Goal: Find contact information: Find contact information

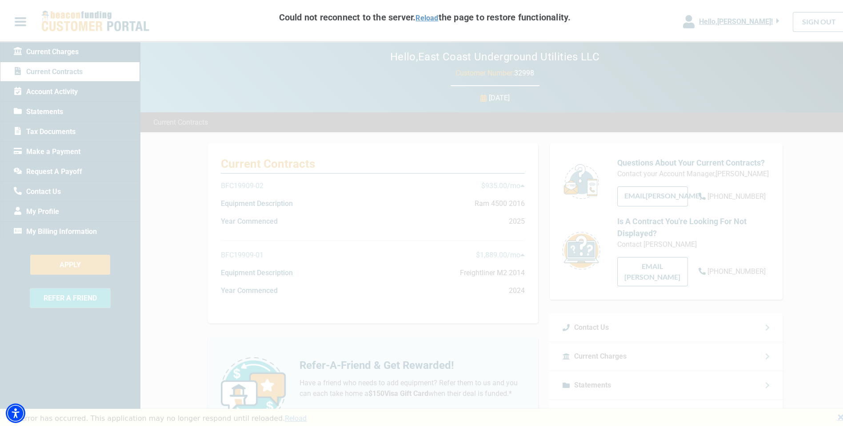
click at [725, 249] on div "Could not reconnect to the server. Reload the page to restore functionality. Re…" at bounding box center [425, 213] width 850 height 427
click at [433, 19] on link "Reload" at bounding box center [426, 16] width 23 height 8
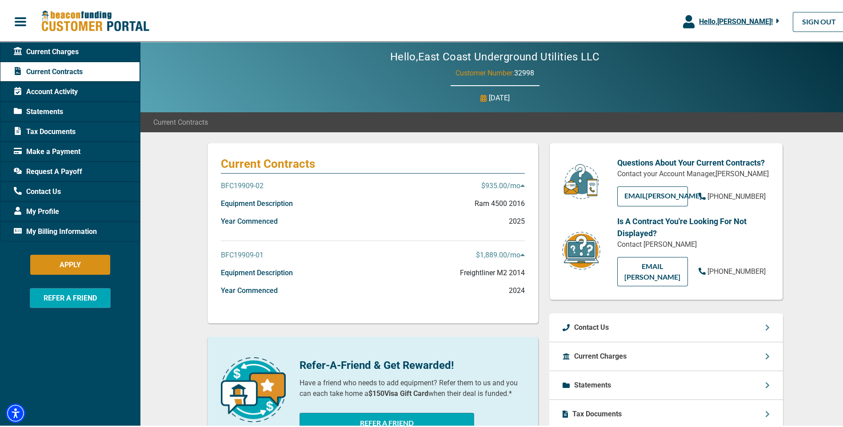
click at [50, 69] on span "Current Contracts" at bounding box center [48, 70] width 69 height 11
click at [247, 254] on p "BFC19909-01" at bounding box center [242, 253] width 43 height 11
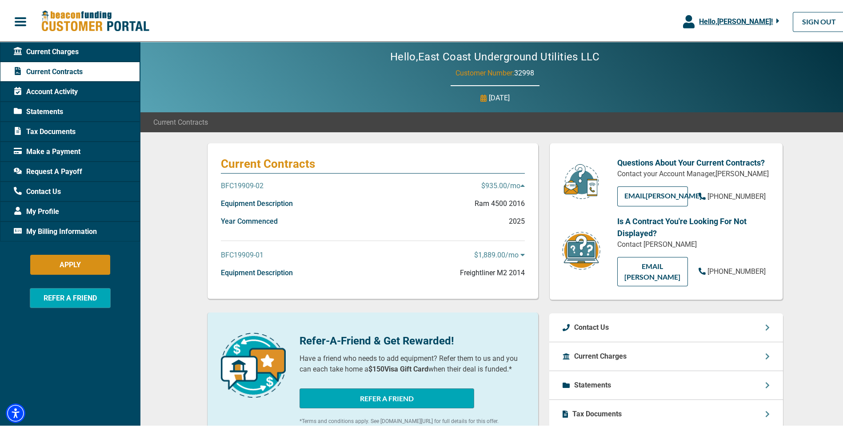
click at [247, 254] on p "BFC19909-01" at bounding box center [242, 253] width 43 height 11
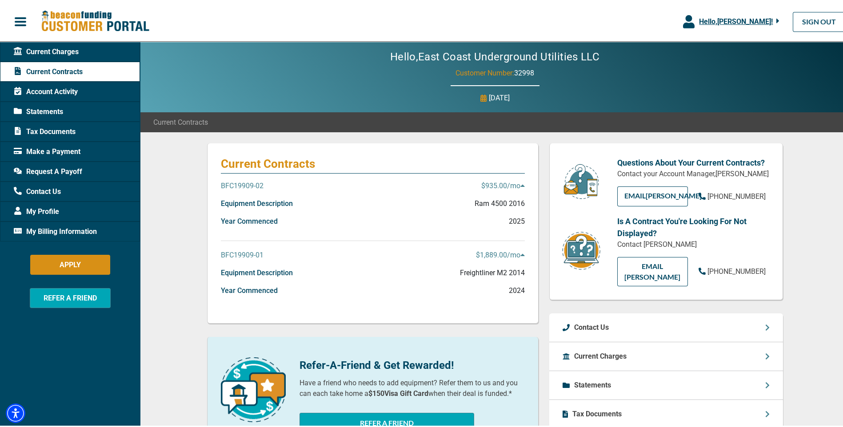
click at [247, 272] on p "Equipment Description" at bounding box center [257, 271] width 72 height 11
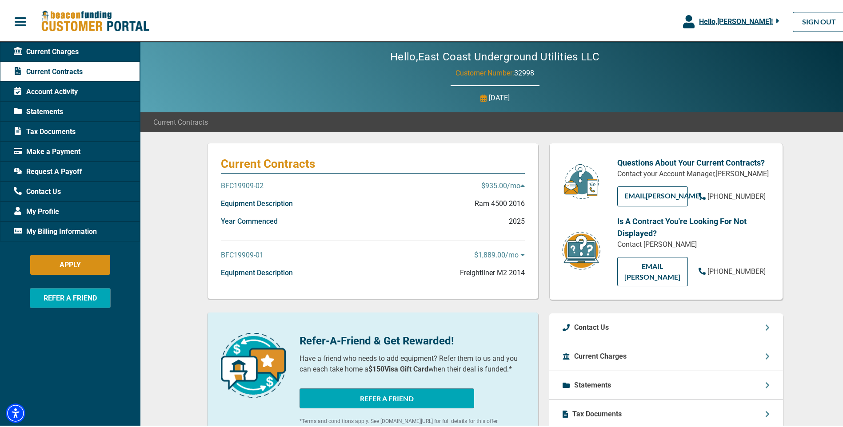
click at [247, 272] on p "Equipment Description" at bounding box center [257, 271] width 72 height 11
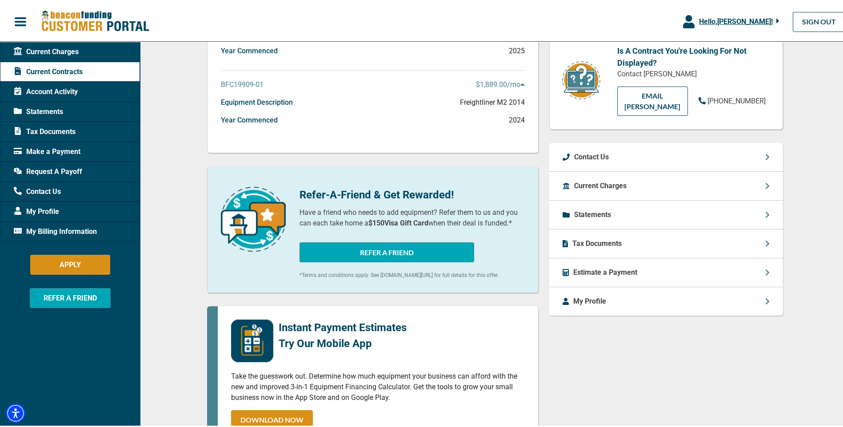
scroll to position [44, 0]
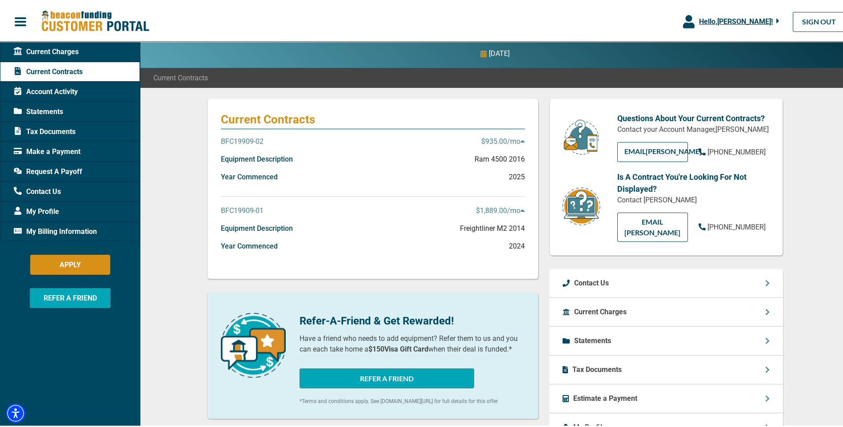
click at [52, 112] on span "Statements" at bounding box center [38, 110] width 49 height 11
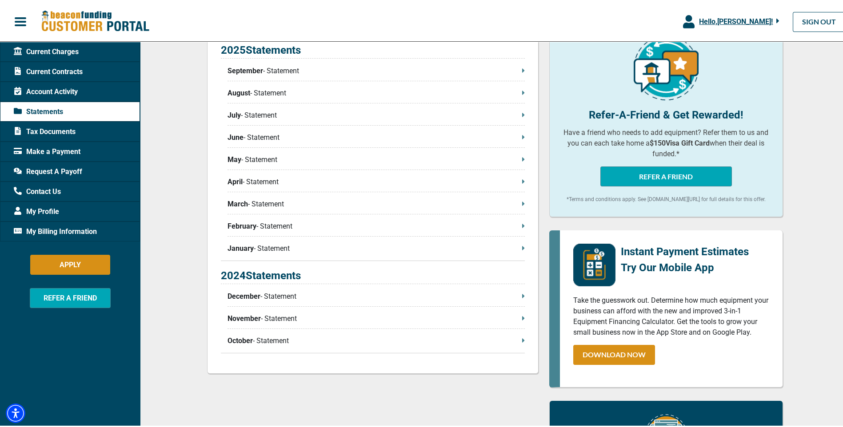
scroll to position [222, 0]
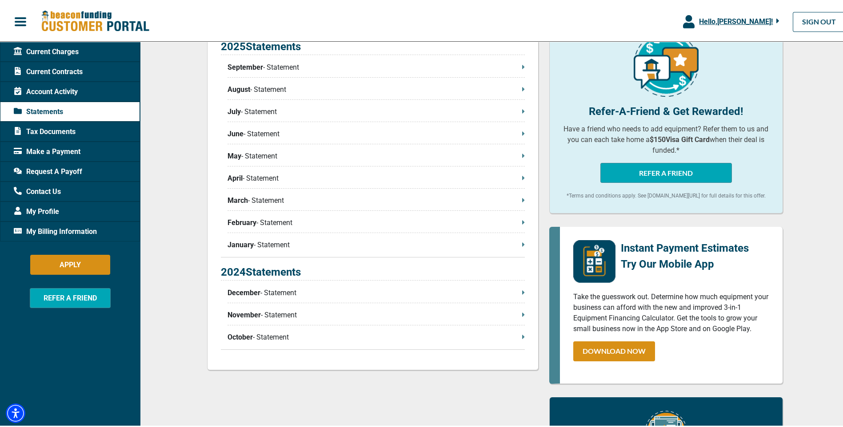
click at [266, 293] on p "December - Statement" at bounding box center [376, 291] width 297 height 11
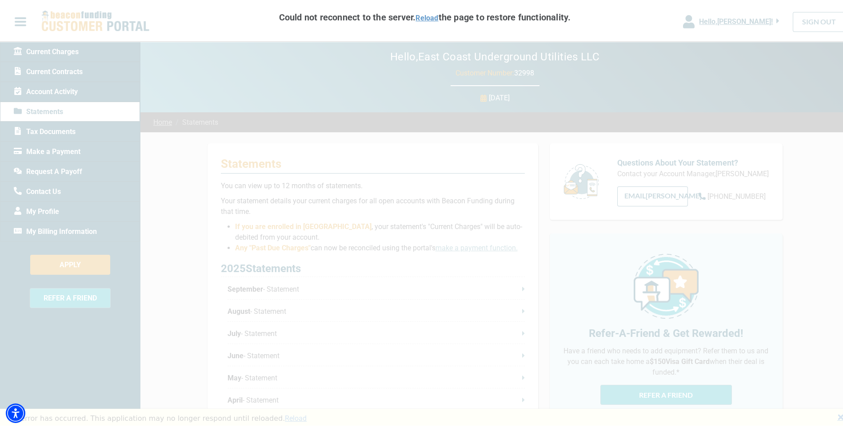
click at [423, 13] on link "Reload" at bounding box center [426, 16] width 23 height 8
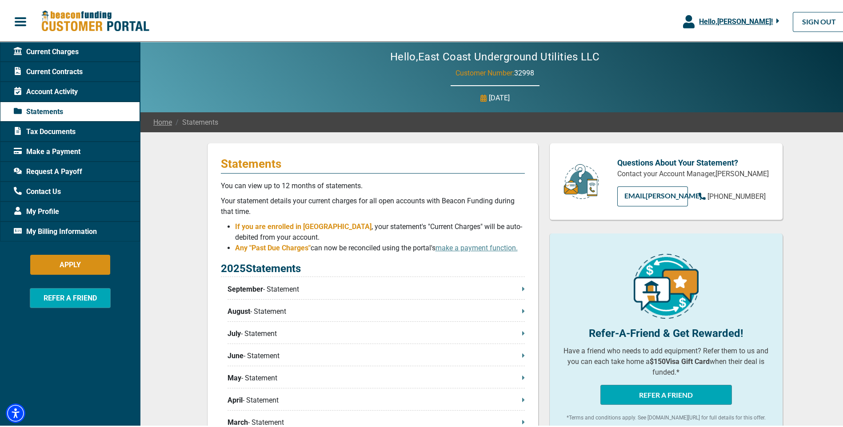
click at [89, 18] on img at bounding box center [95, 19] width 108 height 23
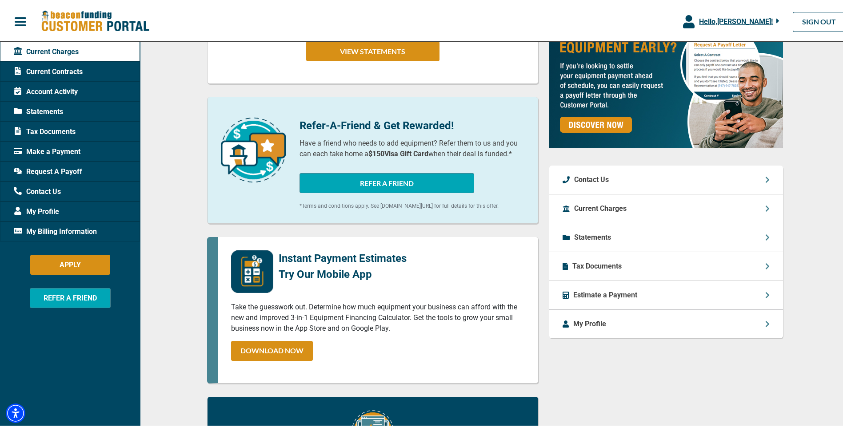
scroll to position [222, 0]
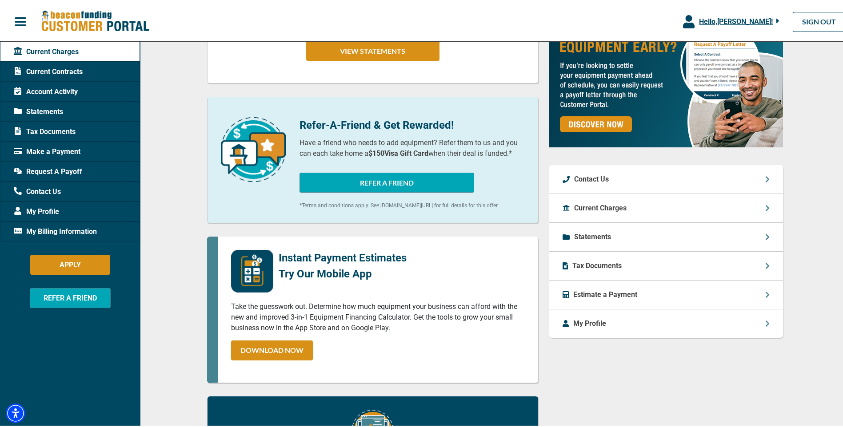
click at [590, 233] on p "Statements" at bounding box center [592, 235] width 37 height 11
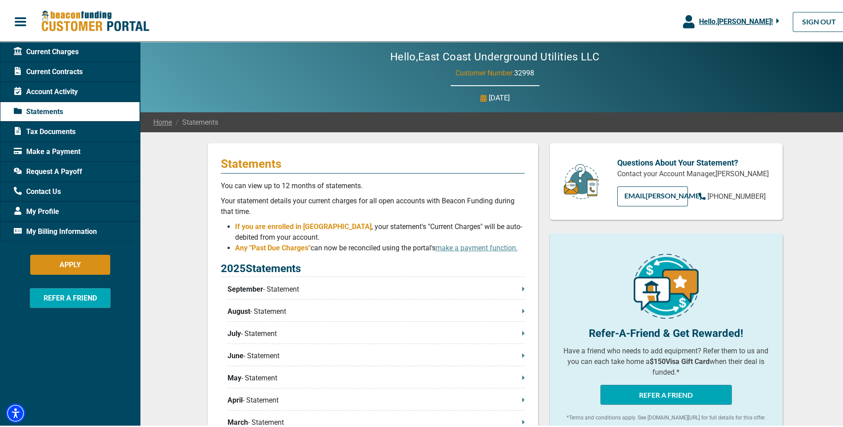
click at [54, 49] on span "Current Charges" at bounding box center [46, 50] width 65 height 11
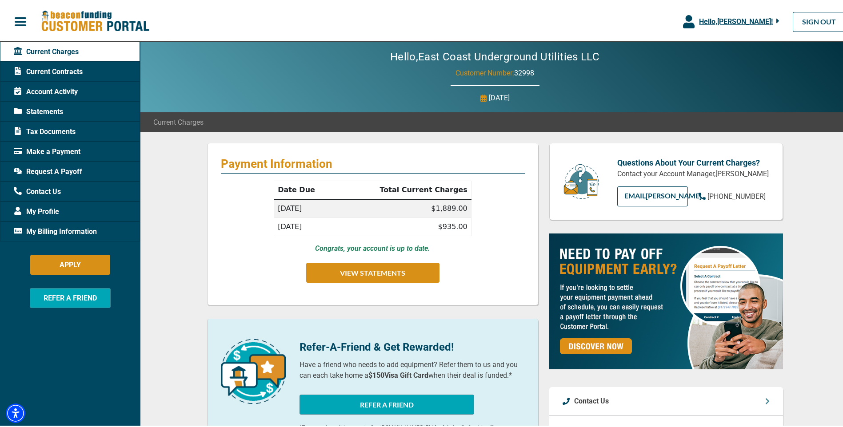
click at [56, 72] on span "Current Contracts" at bounding box center [48, 70] width 69 height 11
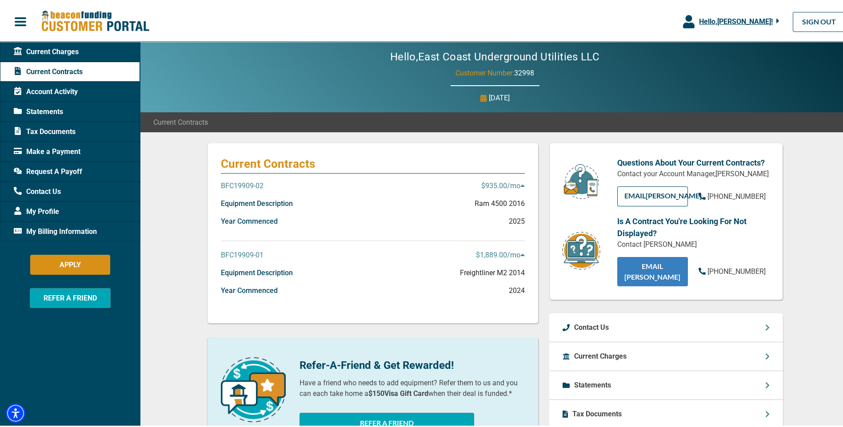
click at [656, 269] on link "EMAIL [PERSON_NAME]" at bounding box center [652, 269] width 71 height 29
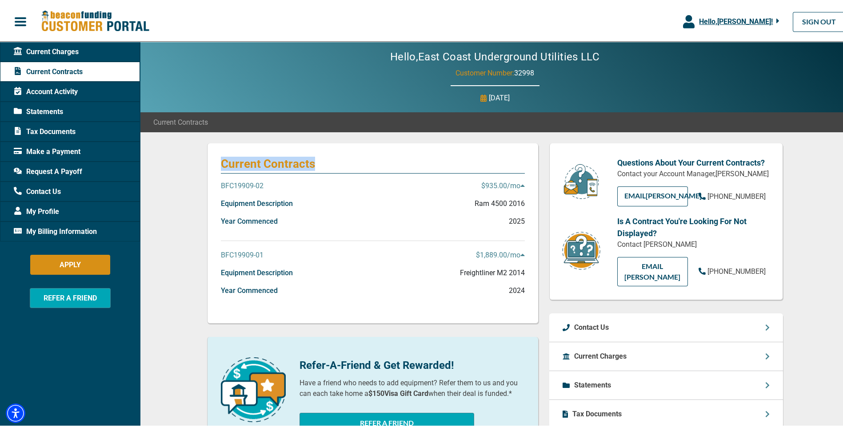
drag, startPoint x: 308, startPoint y: 164, endPoint x: 192, endPoint y: 169, distance: 116.1
click at [359, 160] on p "Current Contracts" at bounding box center [373, 162] width 304 height 14
drag, startPoint x: 220, startPoint y: 163, endPoint x: 340, endPoint y: 162, distance: 119.5
click at [340, 162] on p "Current Contracts" at bounding box center [373, 162] width 304 height 14
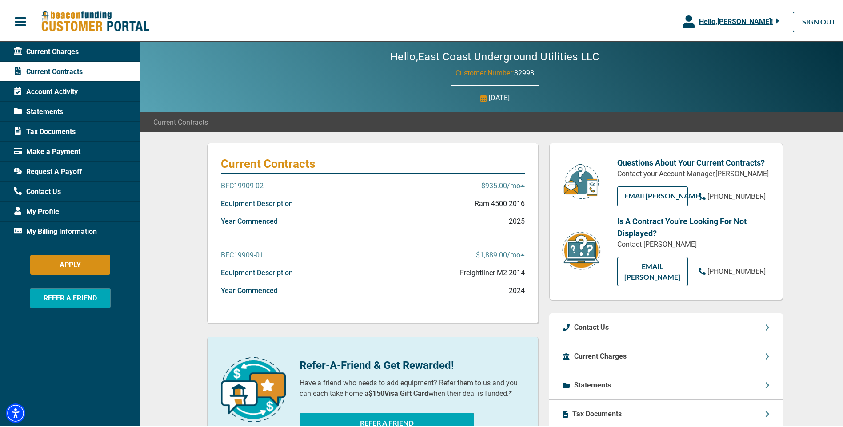
drag, startPoint x: 340, startPoint y: 162, endPoint x: 296, endPoint y: 187, distance: 50.2
click at [296, 187] on div "BFC19909-02 $935.00 /mo" at bounding box center [373, 188] width 304 height 18
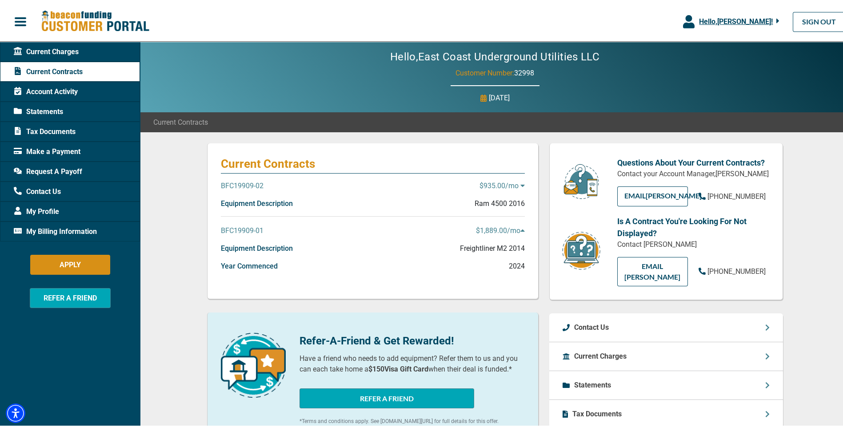
click at [310, 188] on div "BFC19909-02 $935.00 /mo" at bounding box center [373, 188] width 304 height 18
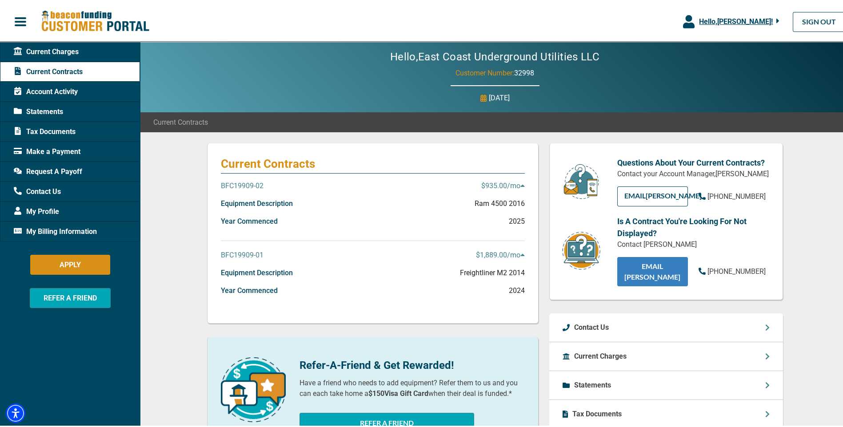
click at [646, 267] on link "EMAIL [PERSON_NAME]" at bounding box center [652, 269] width 71 height 29
drag, startPoint x: 264, startPoint y: 184, endPoint x: 216, endPoint y: 185, distance: 48.4
click at [216, 185] on div "Current Contracts BFC19909-02 $935.00 /mo Equipment Description Ram 4500 2016 Y…" at bounding box center [372, 232] width 331 height 180
copy p "BFC19909-02"
